Goal: Communication & Community: Answer question/provide support

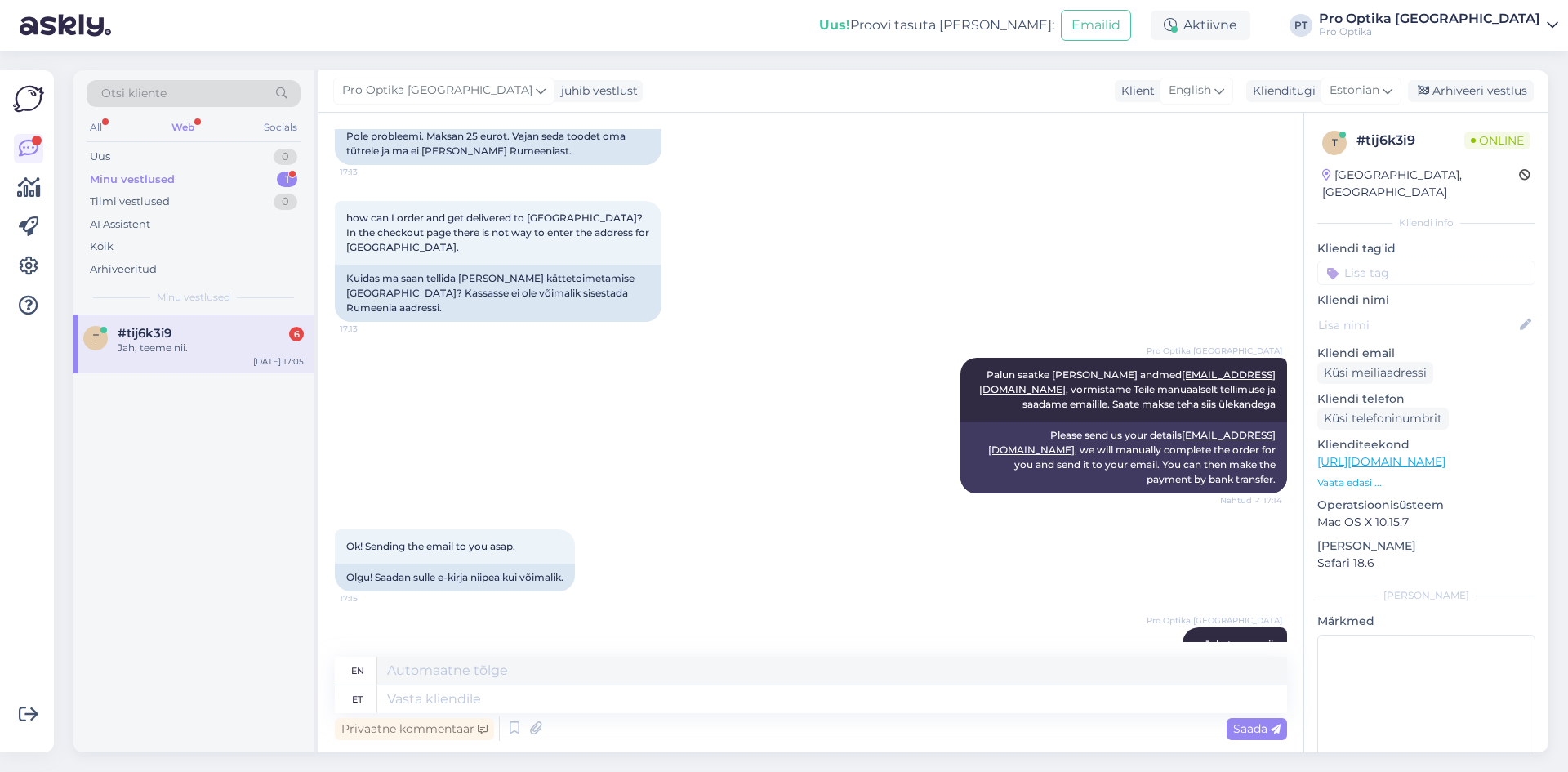
scroll to position [1138, 0]
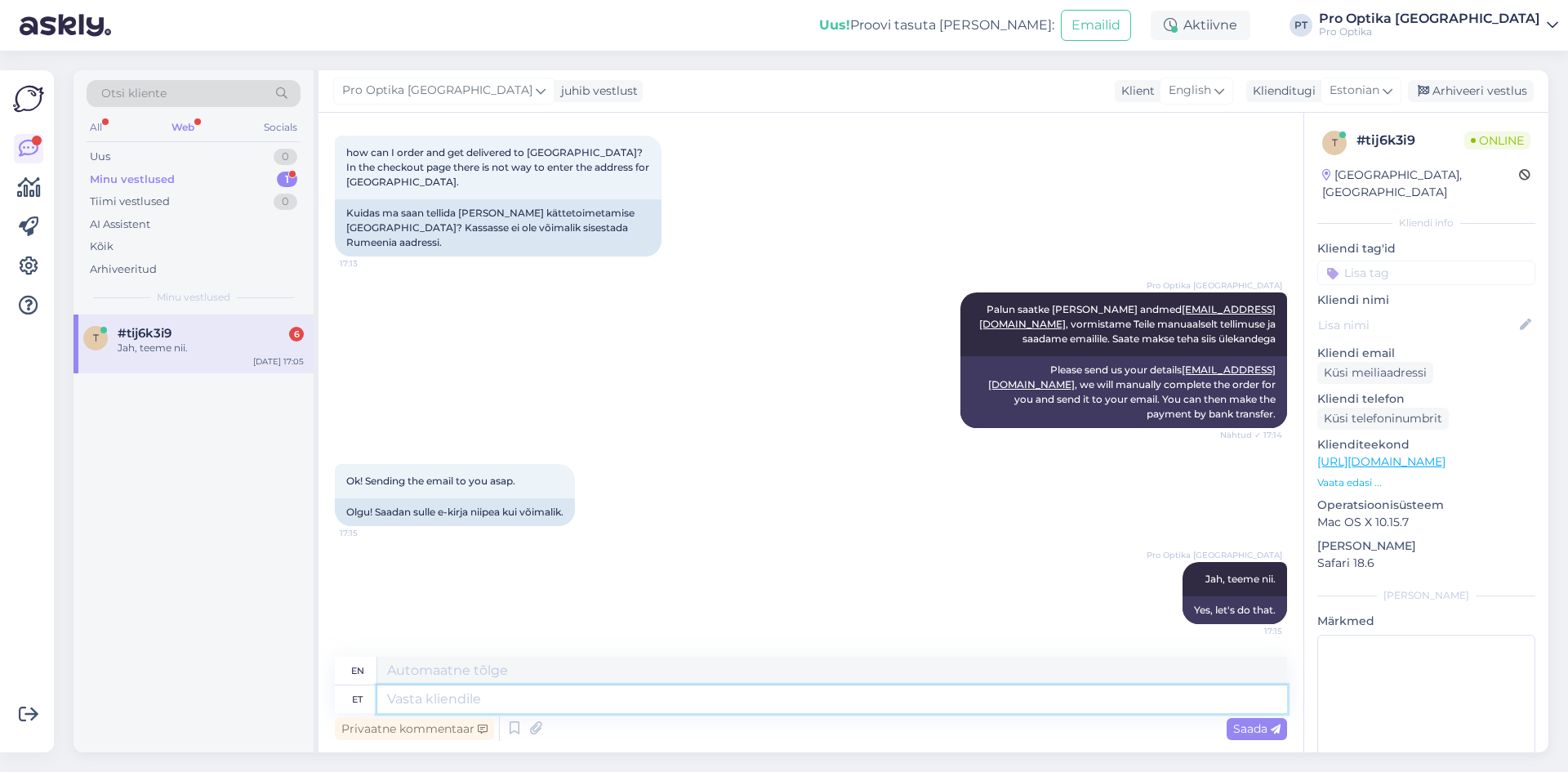
click at [949, 691] on textarea at bounding box center [831, 699] width 909 height 27
click at [1477, 77] on div "Pro Optika Tallinn juhib vestlust Klient English Klienditugi Estonian Arhiveeri…" at bounding box center [933, 91] width 1229 height 42
click at [1455, 88] on div "Arhiveeri vestlus" at bounding box center [1470, 91] width 126 height 22
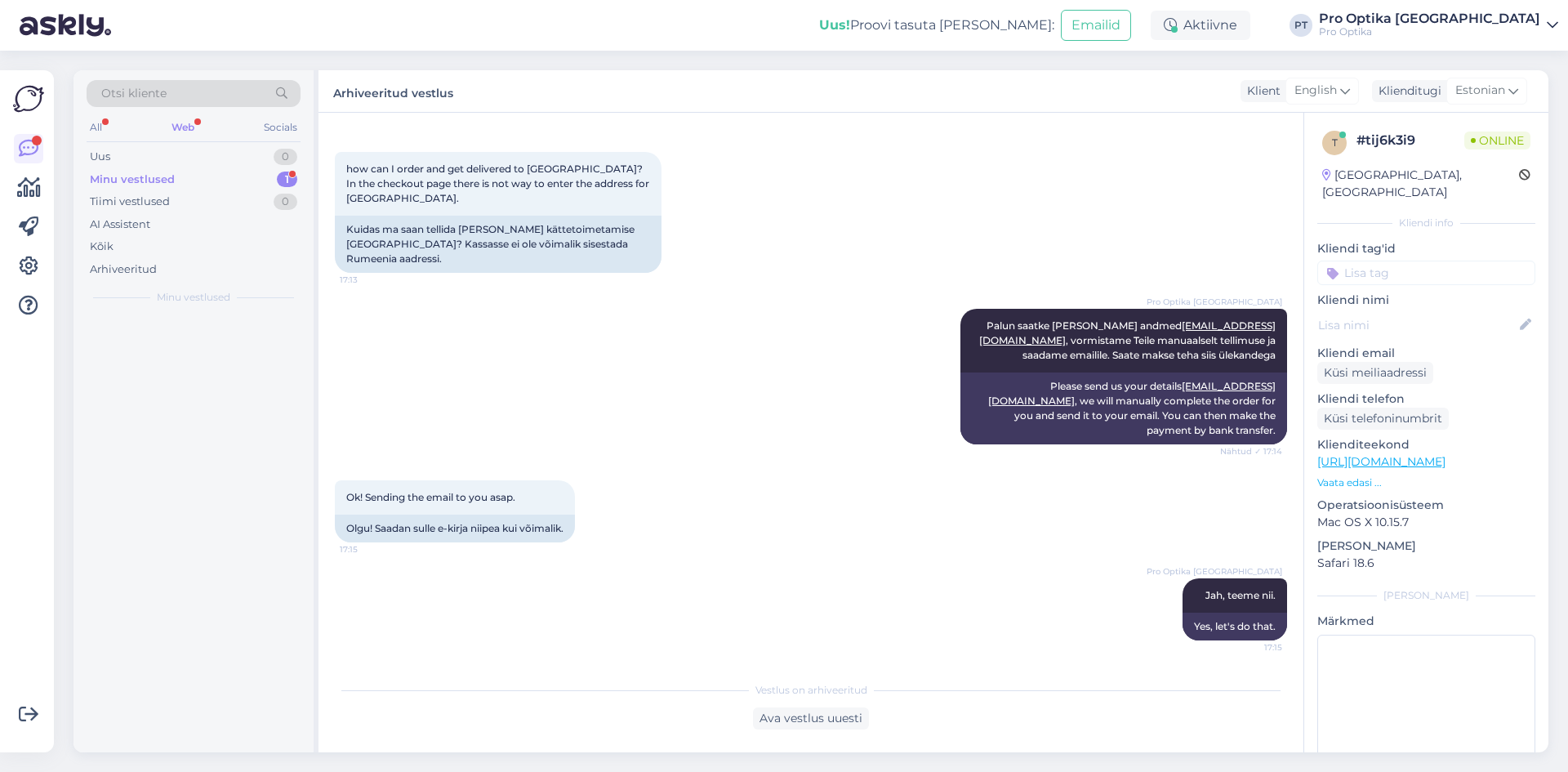
scroll to position [1122, 0]
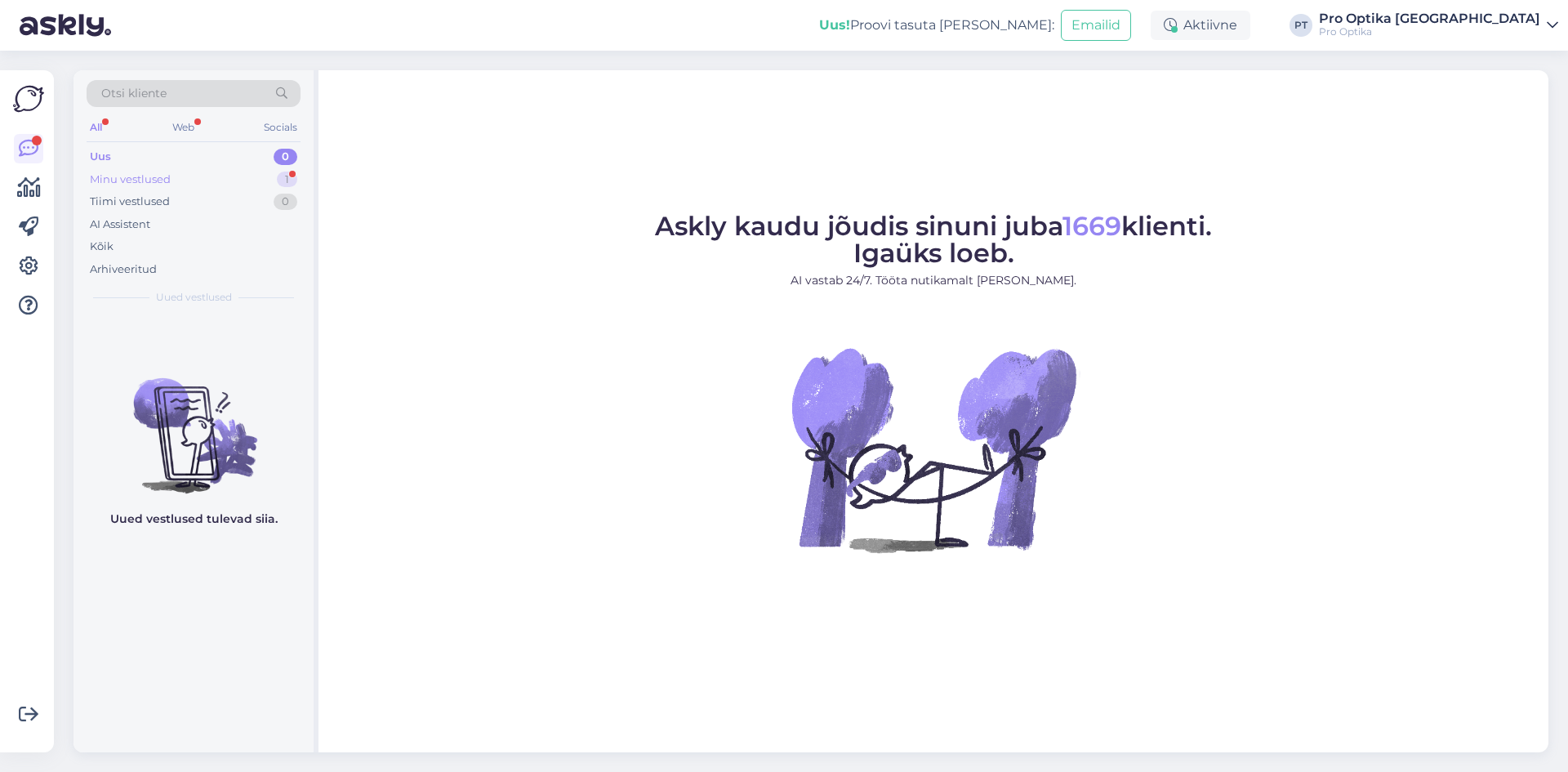
click at [127, 179] on div "Minu vestlused" at bounding box center [130, 180] width 81 height 17
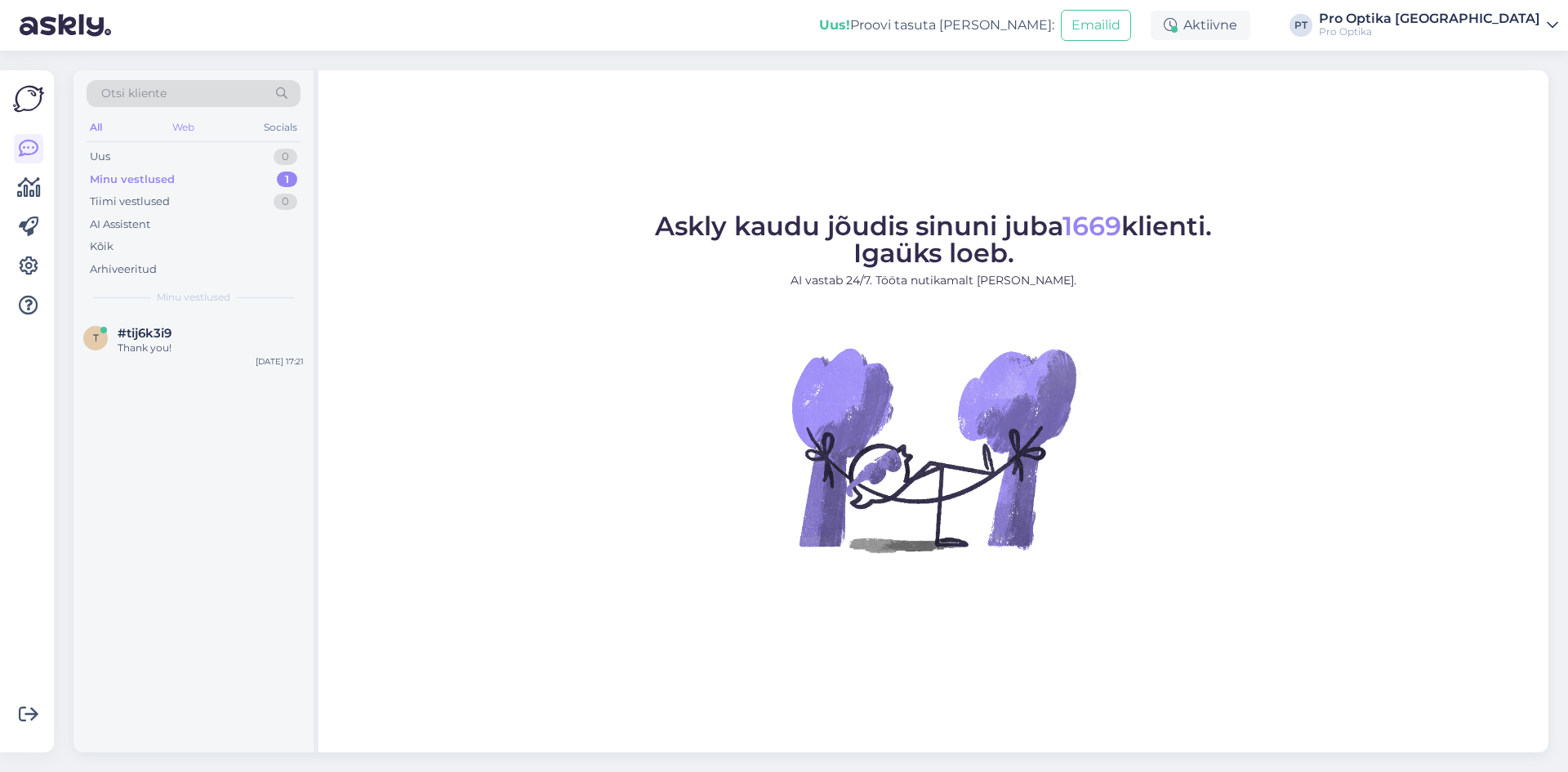
click at [185, 129] on div "Web" at bounding box center [183, 127] width 28 height 22
click at [151, 354] on div "Thank you!" at bounding box center [210, 348] width 186 height 15
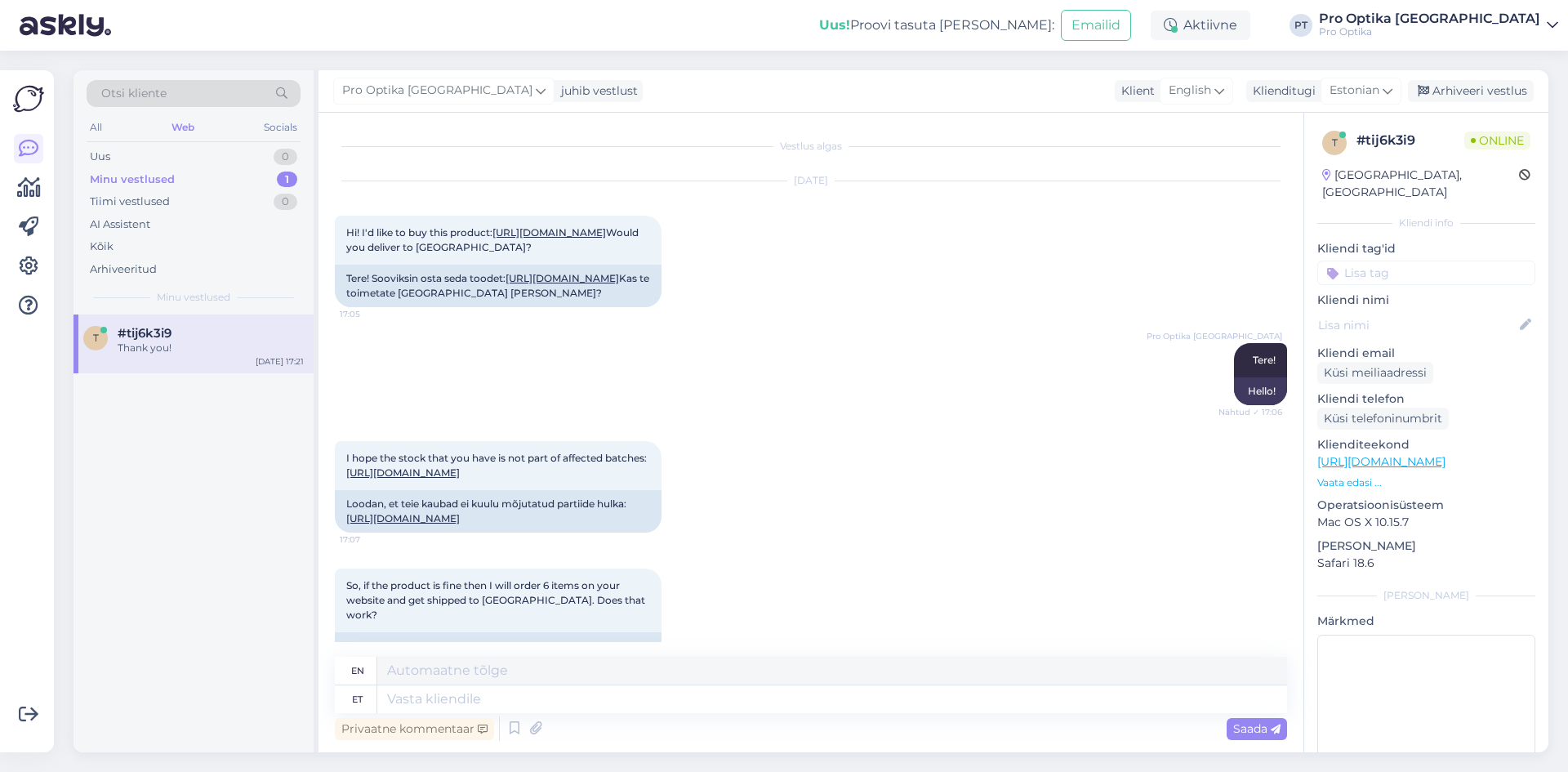
scroll to position [1839, 0]
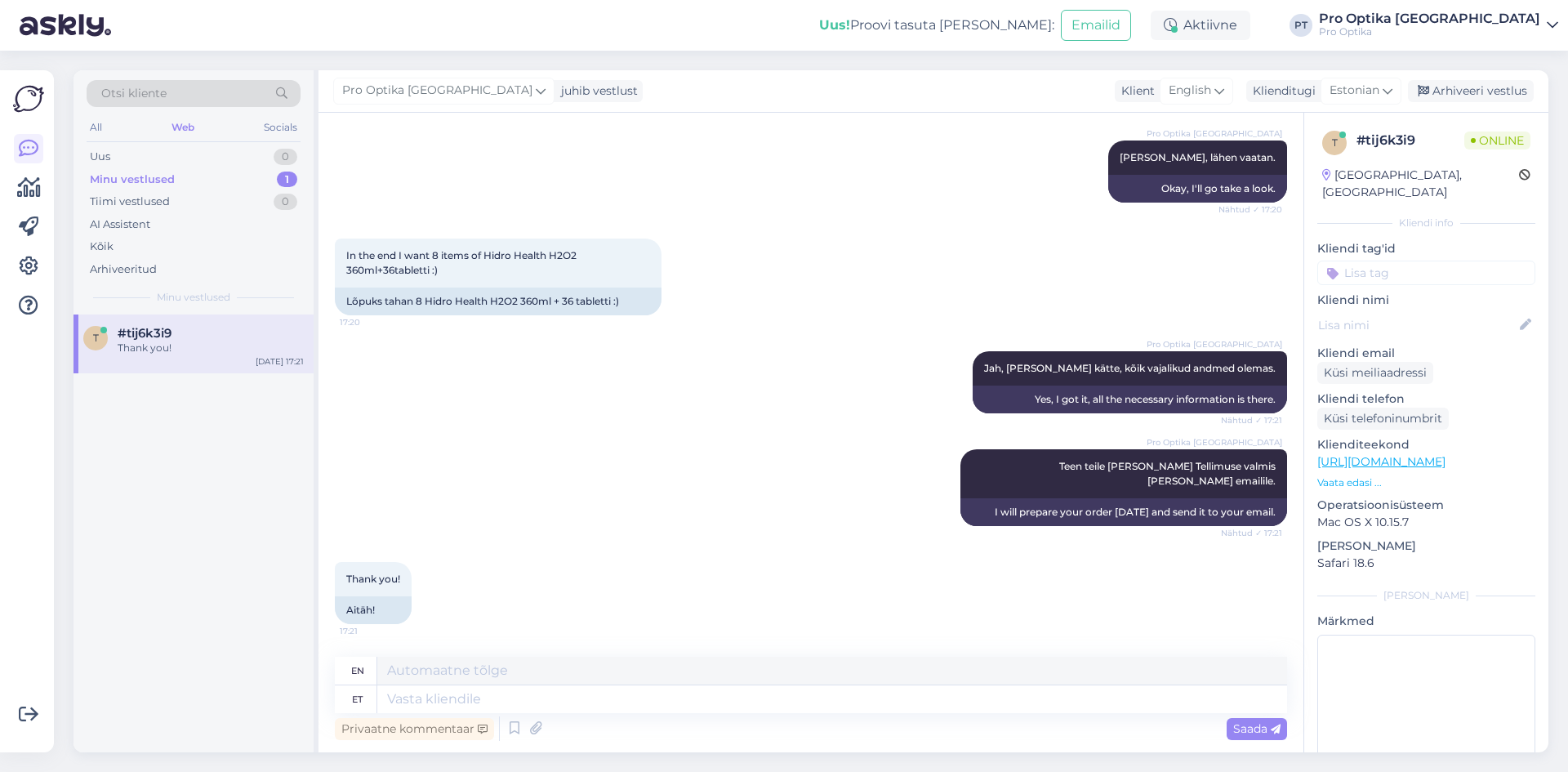
click at [161, 385] on div "t #tij6k3i9 Thank you! Aug 12 17:21" at bounding box center [193, 533] width 240 height 438
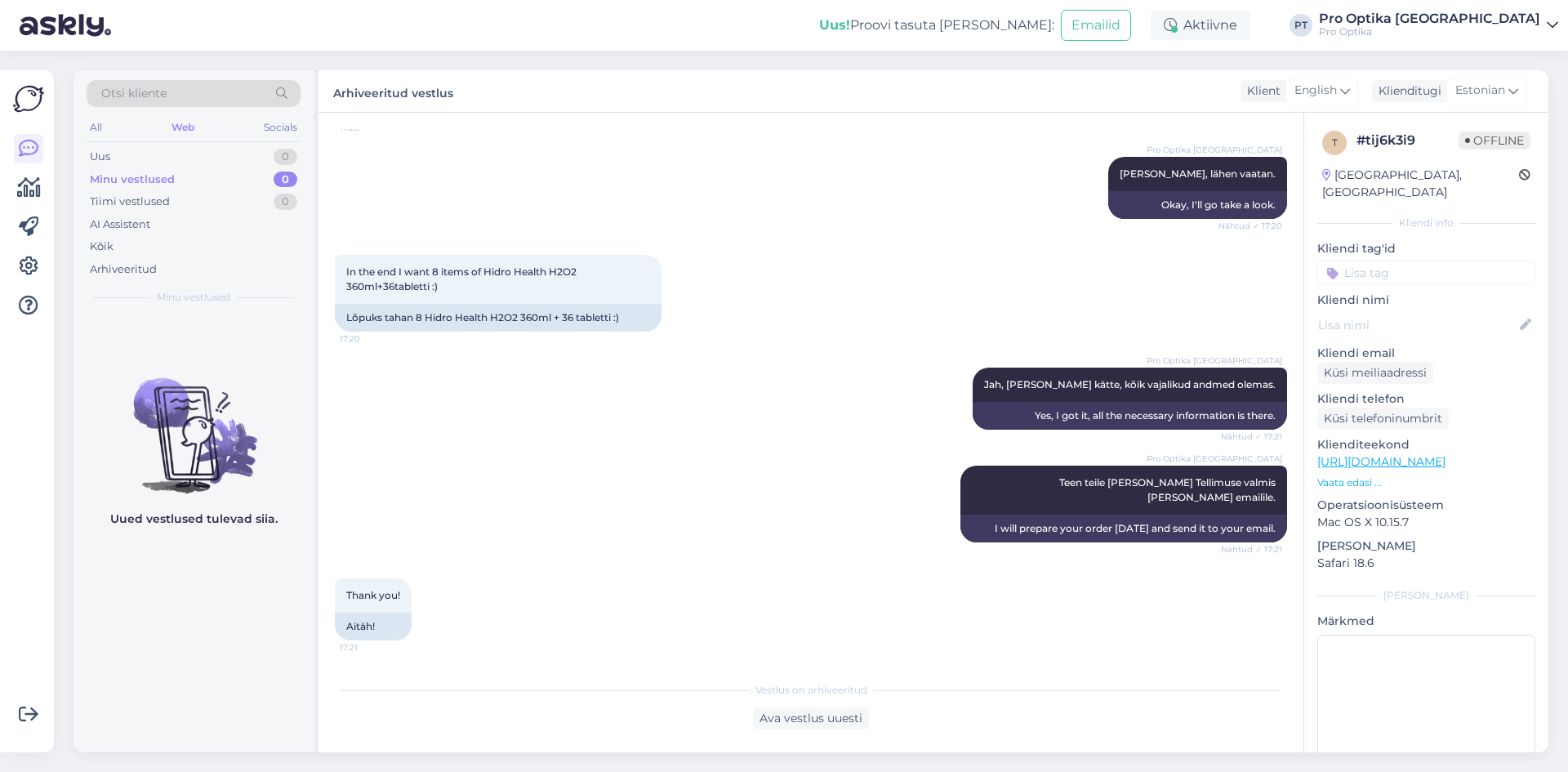
scroll to position [1823, 0]
